Goal: Book appointment/travel/reservation

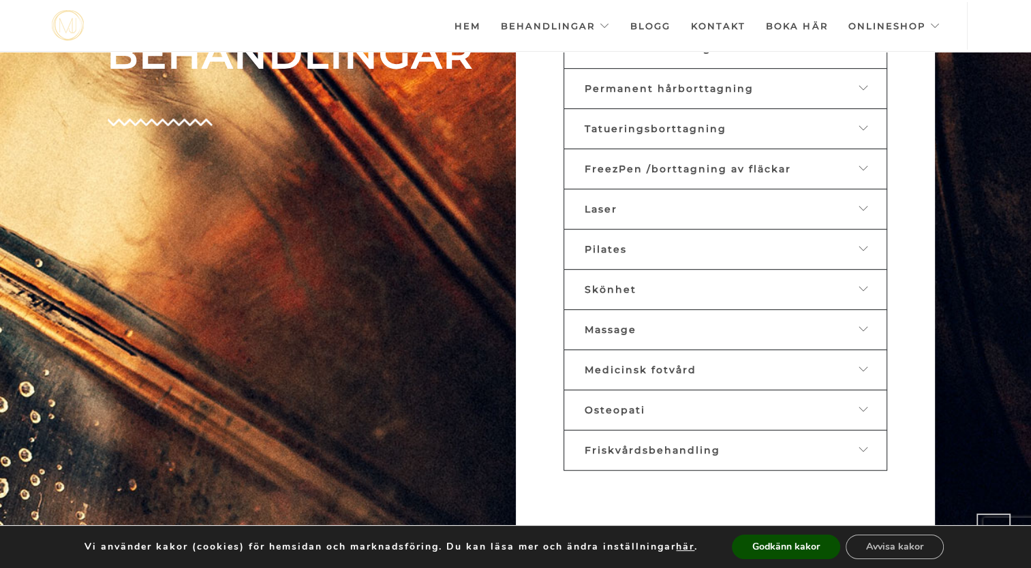
scroll to position [790, 0]
click at [864, 363] on icon at bounding box center [863, 368] width 11 height 10
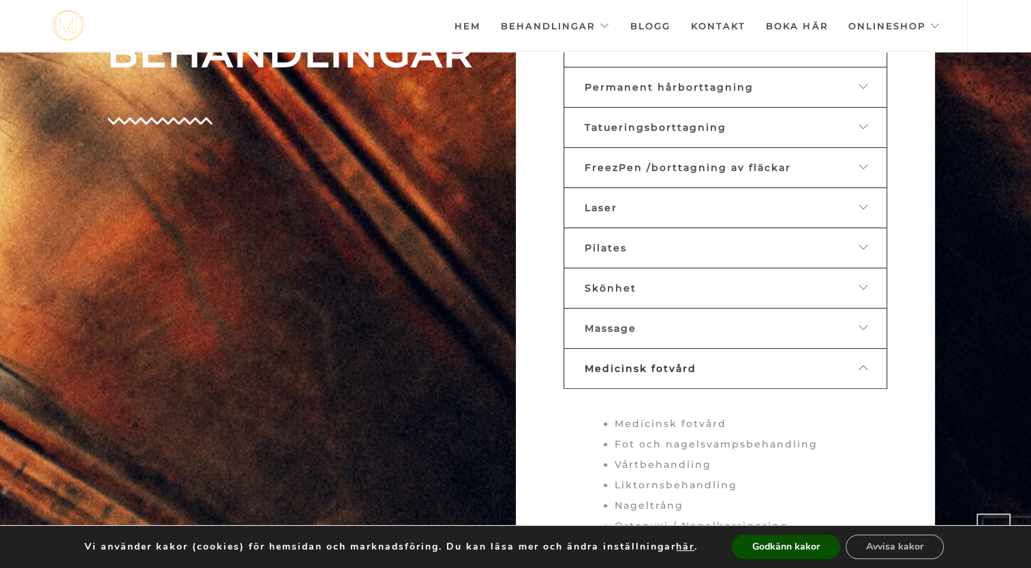
click at [629, 362] on span "Medicinsk fotvård" at bounding box center [640, 368] width 112 height 12
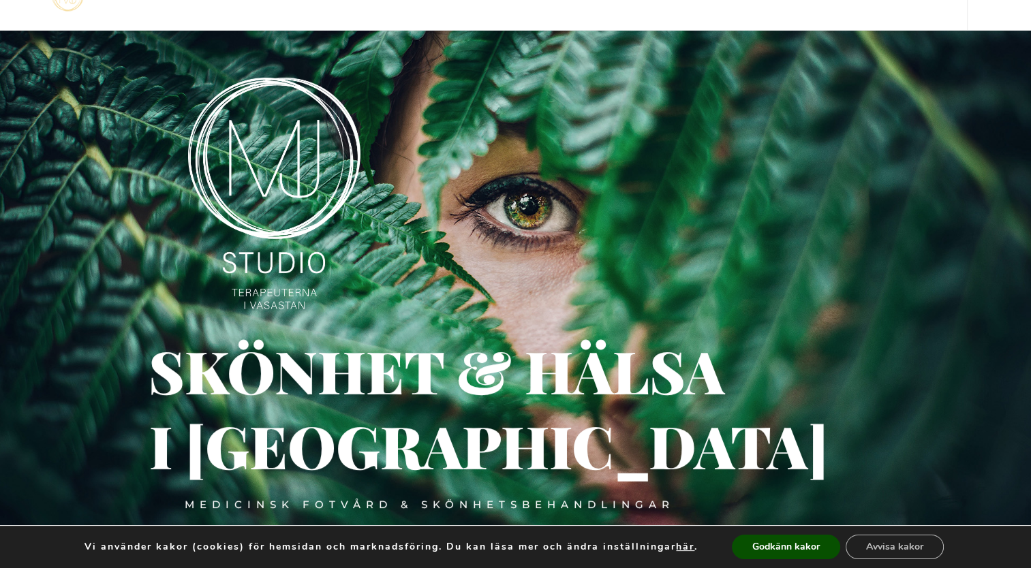
scroll to position [0, 0]
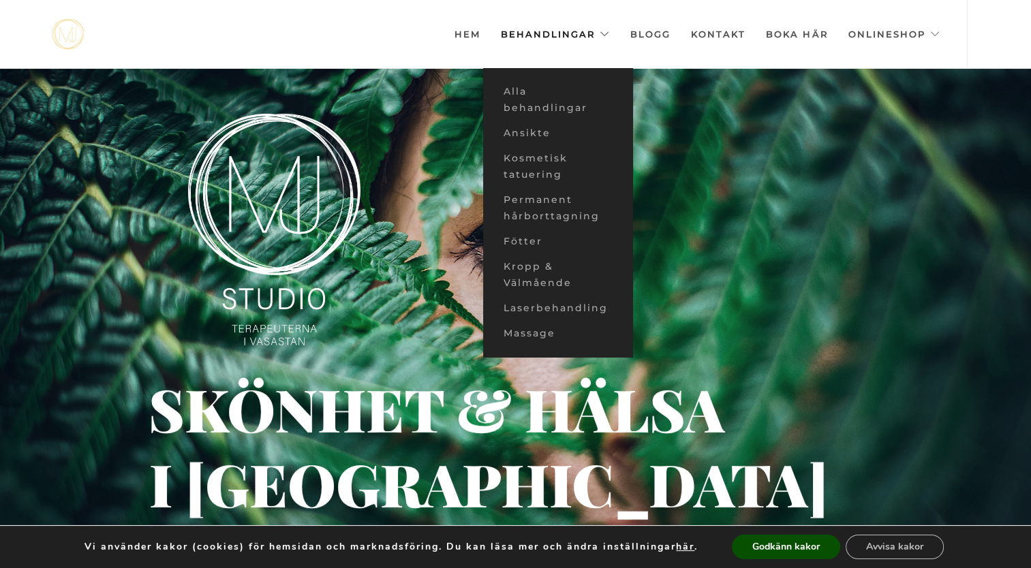
click at [606, 33] on link "Behandlingar" at bounding box center [555, 34] width 109 height 68
click at [535, 236] on link "Fötter" at bounding box center [558, 241] width 150 height 25
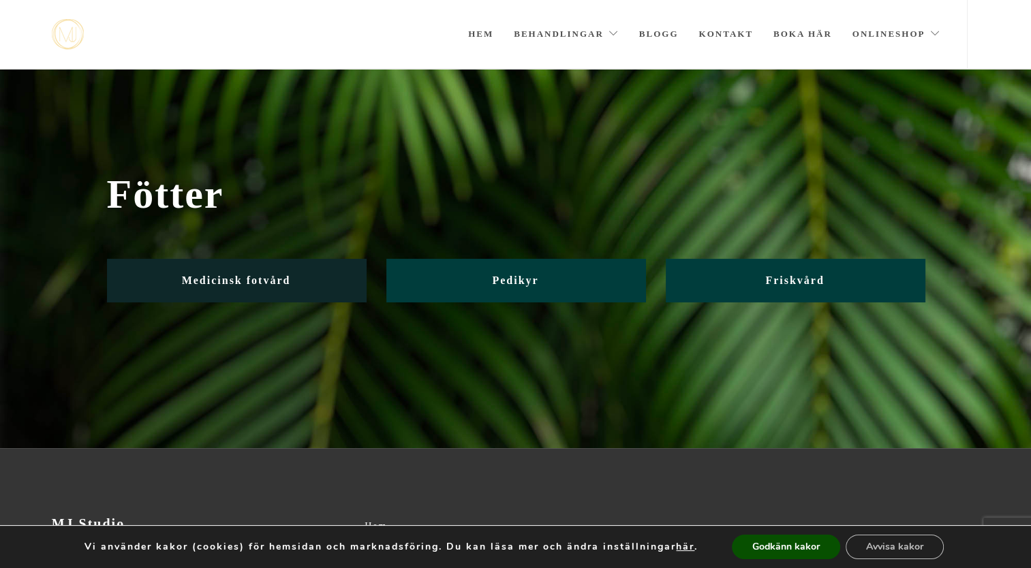
click at [267, 275] on span "Medicinsk fotvård" at bounding box center [236, 281] width 109 height 12
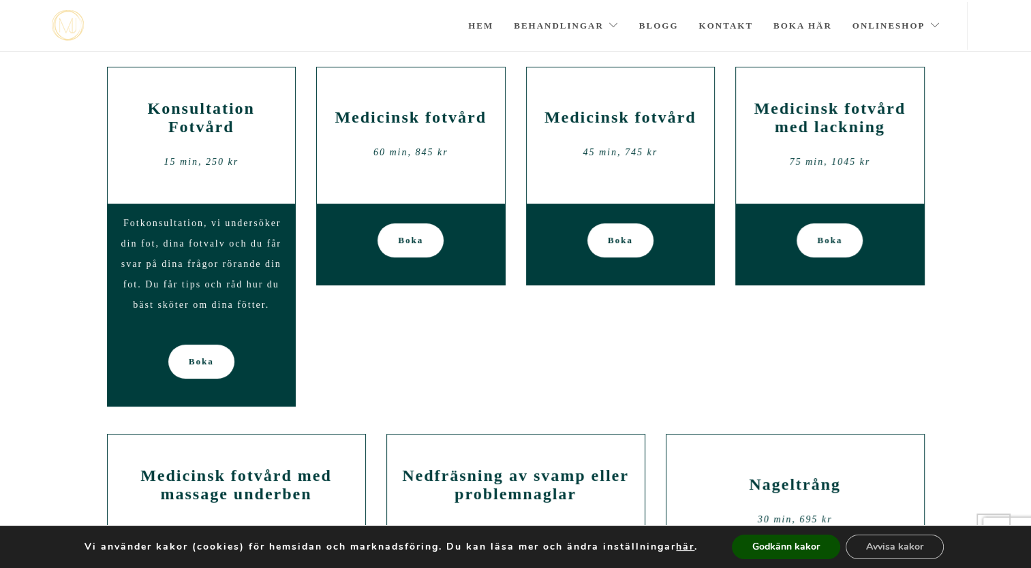
scroll to position [166, 0]
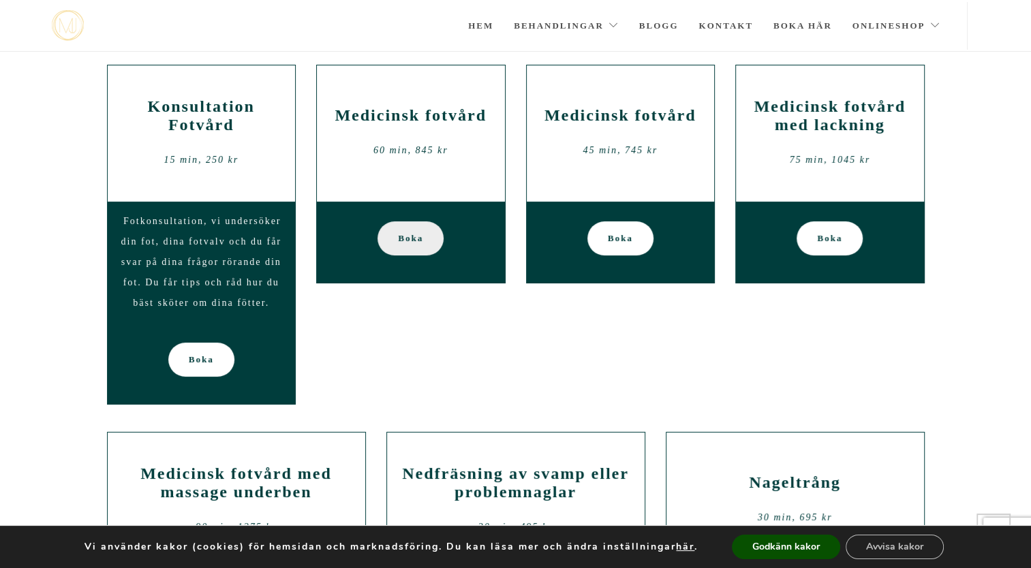
click at [417, 240] on span "Boka" at bounding box center [410, 238] width 25 height 34
